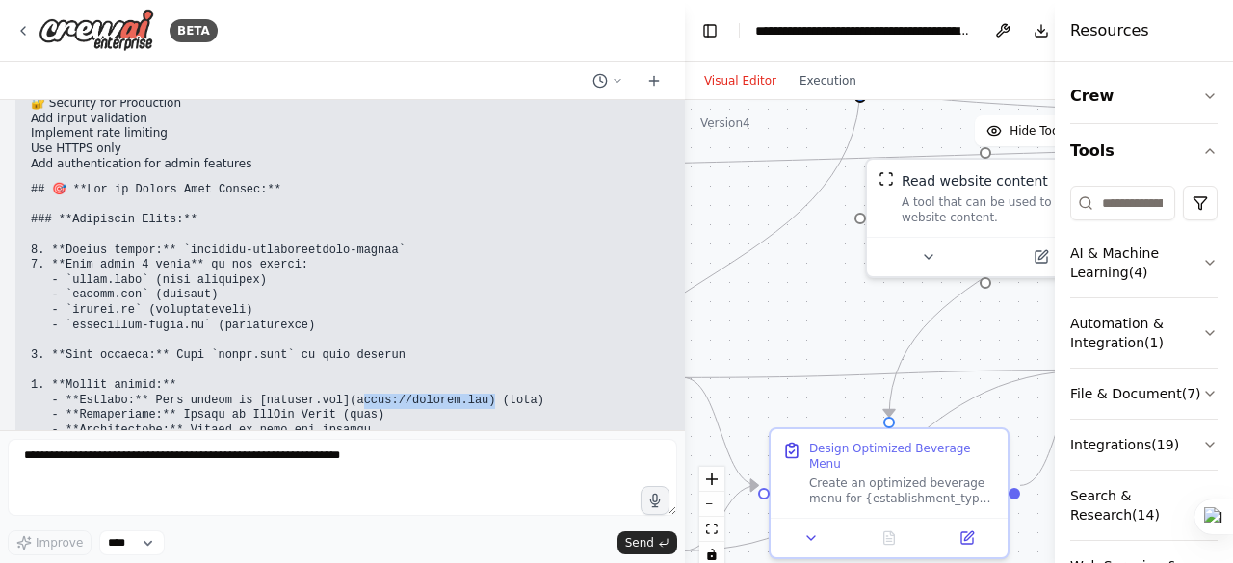
scroll to position [30501, 0]
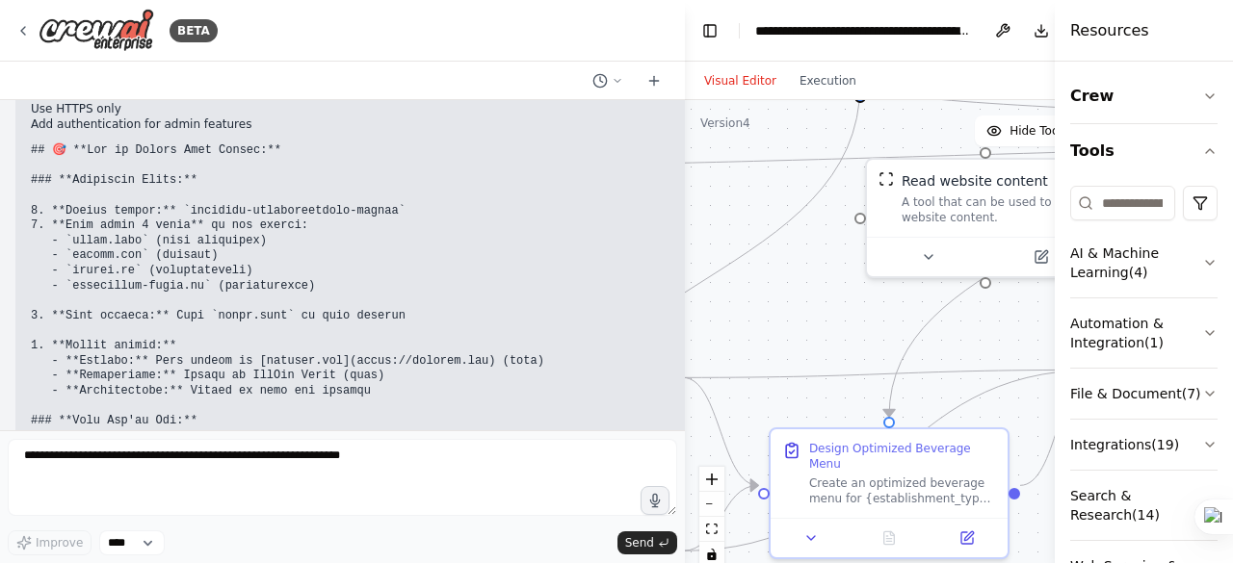
click at [501, 352] on code at bounding box center [475, 390] width 888 height 494
drag, startPoint x: 740, startPoint y: 330, endPoint x: 869, endPoint y: 347, distance: 131.0
click at [883, 344] on div "BETA Hello! I'm the CrewAI assistant. What kind of automation do you want to bu…" at bounding box center [616, 281] width 1233 height 563
drag, startPoint x: 683, startPoint y: 323, endPoint x: 844, endPoint y: 352, distance: 163.6
click at [888, 333] on div "BETA Hello! I'm the CrewAI assistant. What kind of automation do you want to bu…" at bounding box center [616, 281] width 1233 height 563
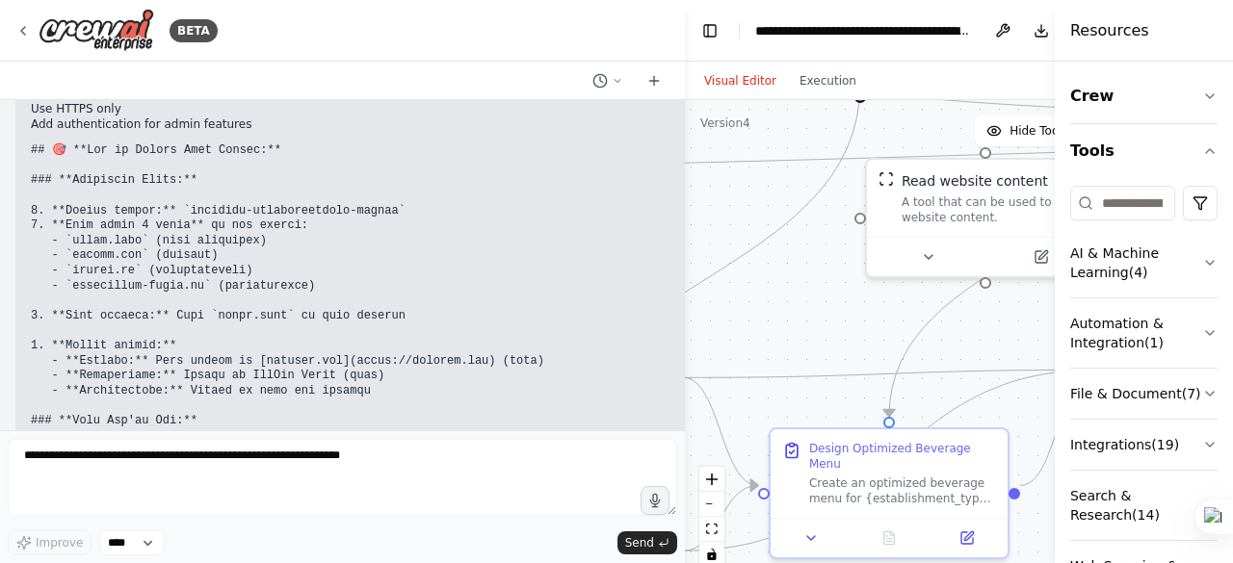
drag, startPoint x: 684, startPoint y: 232, endPoint x: 857, endPoint y: 244, distance: 173.7
click at [857, 244] on div "BETA Hello! I'm the CrewAI assistant. What kind of automation do you want to bu…" at bounding box center [616, 281] width 1233 height 563
drag, startPoint x: 498, startPoint y: 351, endPoint x: 325, endPoint y: 357, distance: 172.5
click at [324, 351] on code at bounding box center [475, 390] width 888 height 494
copy code "etlify drag-and-drop method"
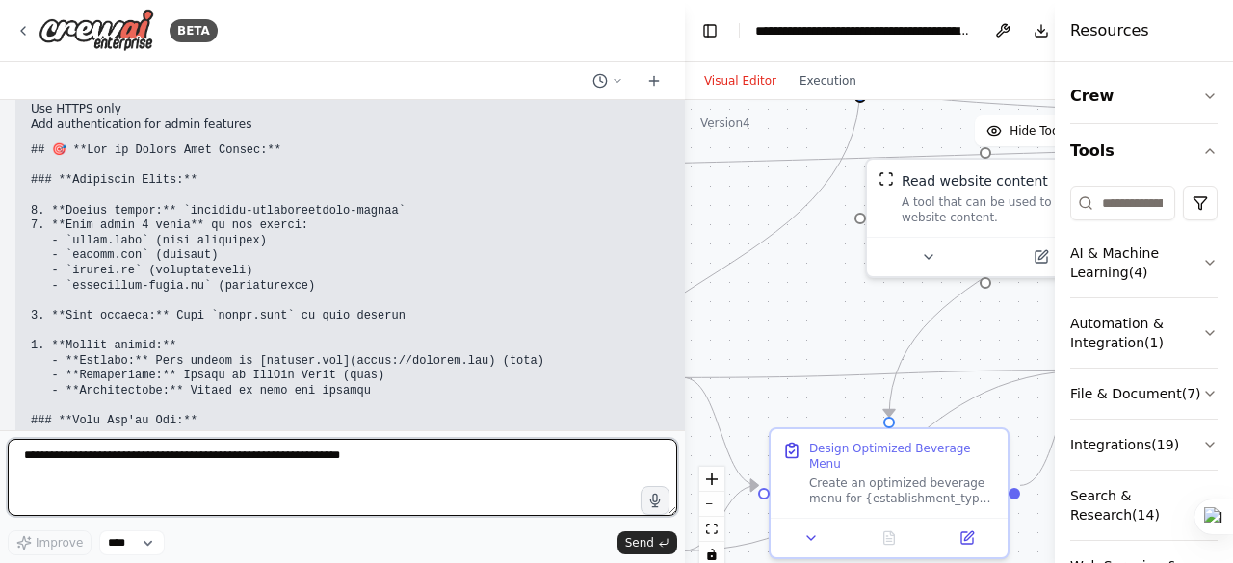
click at [56, 448] on textarea at bounding box center [342, 477] width 669 height 77
type textarea "**********"
